Goal: Check status: Check status

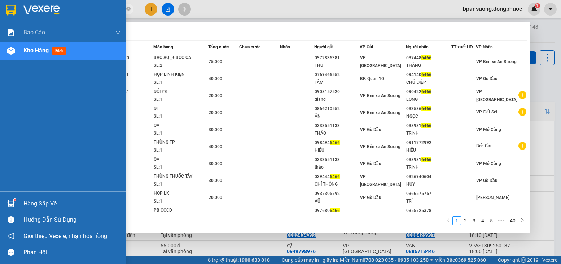
click at [8, 201] on img at bounding box center [11, 204] width 8 height 8
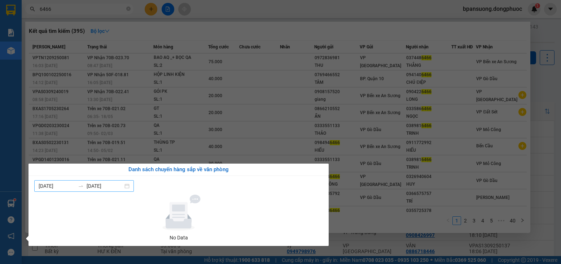
click at [103, 186] on input "[DATE]" at bounding box center [105, 186] width 36 height 8
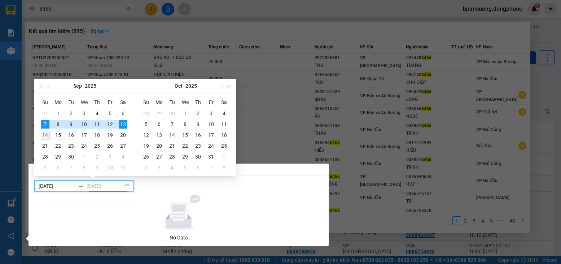
type input "14/09/2025"
click at [45, 135] on div "14" at bounding box center [45, 135] width 9 height 9
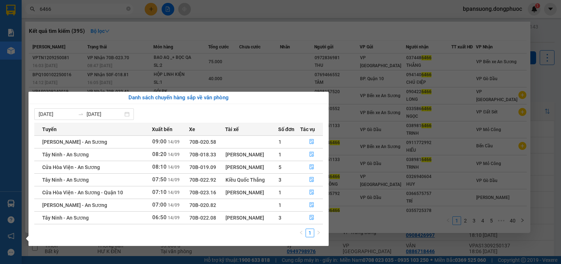
click at [422, 102] on section "Kết quả tìm kiếm ( 395 ) Bộ lọc Mã ĐH Trạng thái Món hàng Tổng cước Chưa cước N…" at bounding box center [280, 132] width 561 height 264
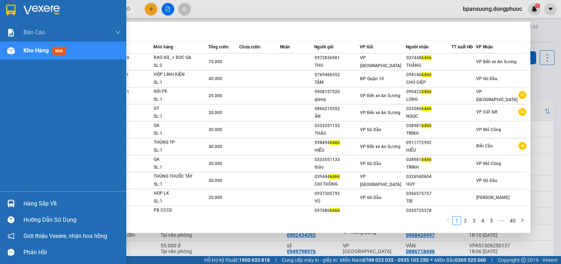
click at [30, 209] on div "Hàng sắp về" at bounding box center [71, 203] width 97 height 11
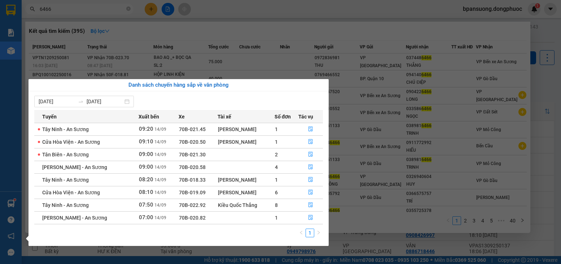
click at [380, 172] on section "Kết quả tìm kiếm ( 395 ) Bộ lọc Mã ĐH Trạng thái Món hàng Tổng cước Chưa cước N…" at bounding box center [280, 132] width 561 height 264
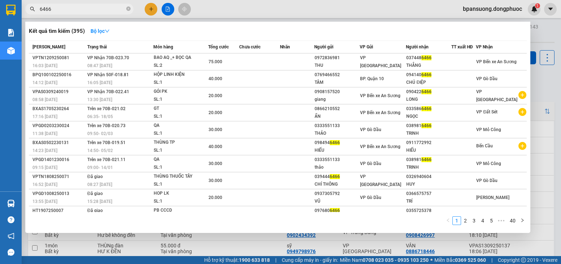
click at [546, 78] on div at bounding box center [280, 132] width 561 height 264
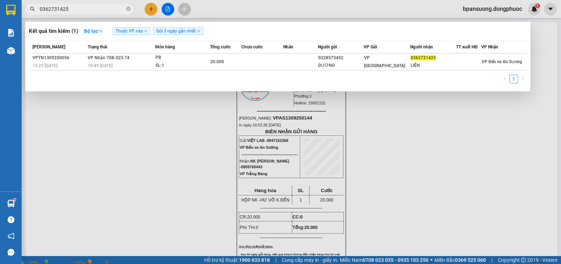
click at [86, 7] on input "0362731425" at bounding box center [82, 9] width 85 height 8
type input "0977016688"
click at [133, 263] on img at bounding box center [130, 268] width 4 height 4
